Goal: Task Accomplishment & Management: Manage account settings

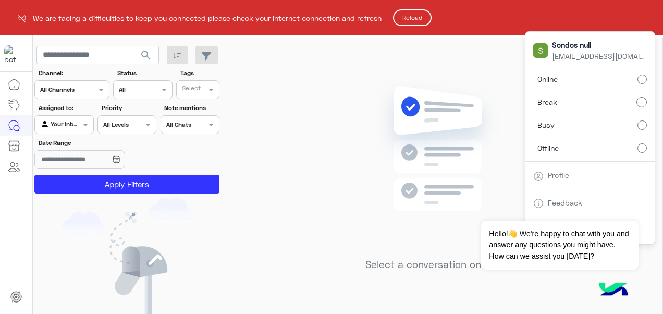
click at [430, 23] on button "Reload" at bounding box center [412, 17] width 39 height 17
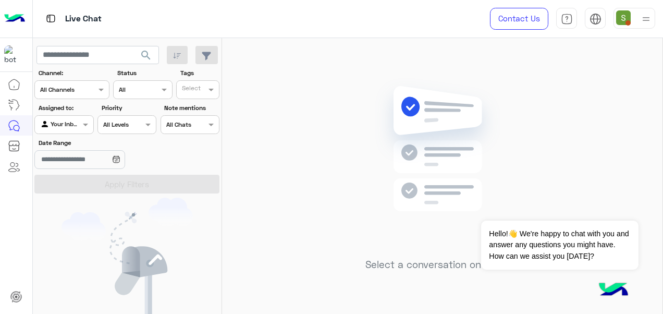
click at [646, 25] on img at bounding box center [646, 19] width 13 height 13
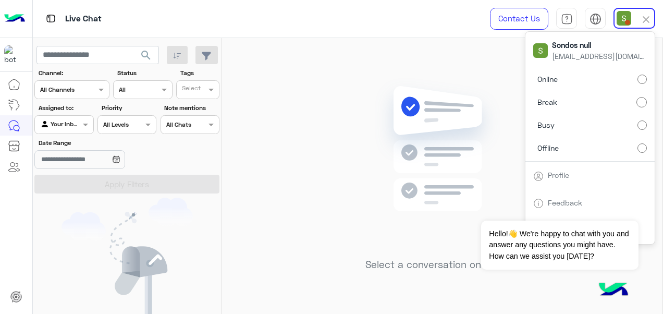
click at [629, 80] on label "Online" at bounding box center [590, 79] width 114 height 19
click at [420, 59] on div "Select a conversation on the left" at bounding box center [442, 178] width 440 height 280
